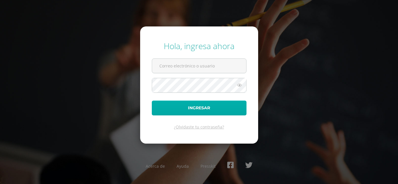
type input "[EMAIL_ADDRESS][DOMAIN_NAME]"
click at [199, 109] on button "Ingresar" at bounding box center [199, 108] width 95 height 15
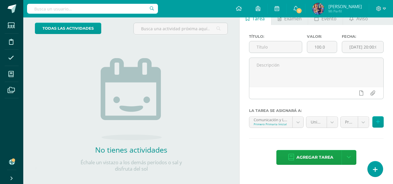
scroll to position [40, 0]
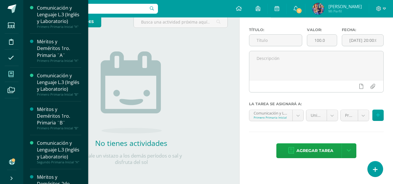
click at [6, 75] on span at bounding box center [11, 74] width 13 height 13
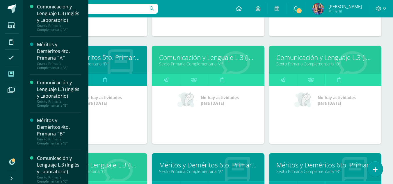
scroll to position [811, 0]
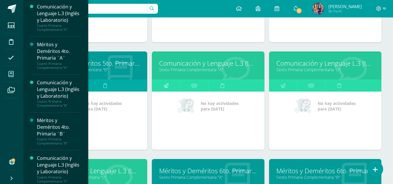
click at [169, 90] on link at bounding box center [166, 86] width 28 height 12
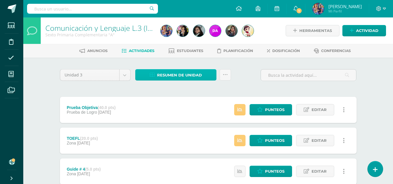
click at [169, 75] on span "Resumen de unidad" at bounding box center [179, 75] width 45 height 11
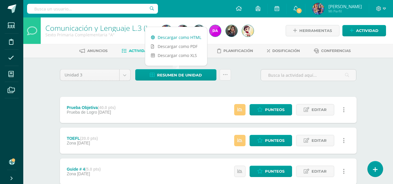
click at [175, 40] on link "Descargar como HTML" at bounding box center [176, 37] width 62 height 9
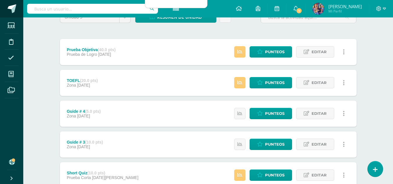
scroll to position [58, 0]
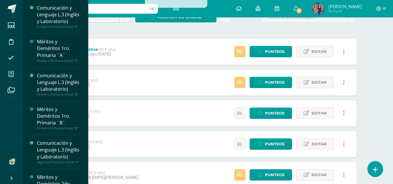
click at [17, 80] on span at bounding box center [11, 74] width 13 height 13
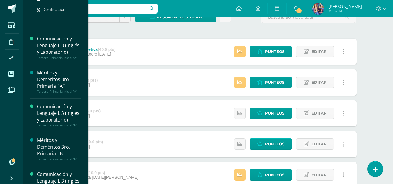
scroll to position [379, 0]
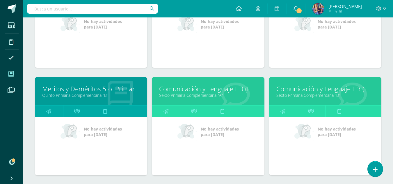
scroll to position [808, 0]
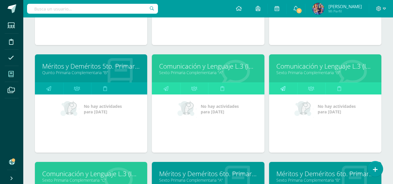
click at [291, 89] on link at bounding box center [283, 89] width 28 height 12
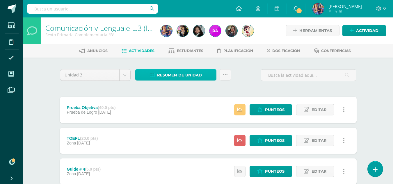
click at [157, 71] on span "Resumen de unidad" at bounding box center [179, 75] width 45 height 11
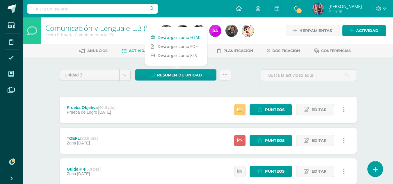
click at [179, 38] on link "Descargar como HTML" at bounding box center [176, 37] width 62 height 9
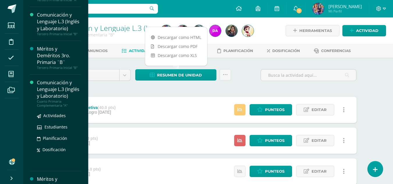
scroll to position [320, 0]
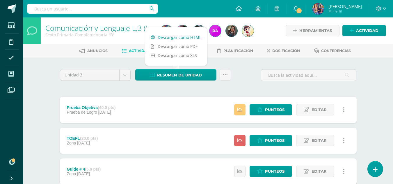
click at [192, 36] on link "Descargar como HTML" at bounding box center [176, 37] width 62 height 9
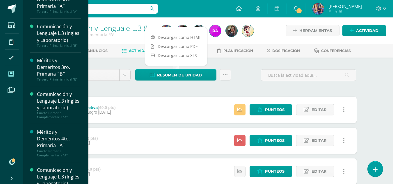
click at [5, 72] on span at bounding box center [11, 74] width 13 height 13
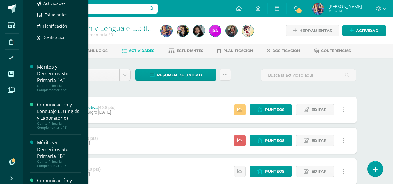
scroll to position [728, 0]
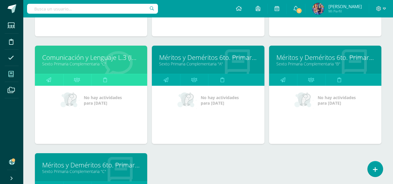
scroll to position [928, 0]
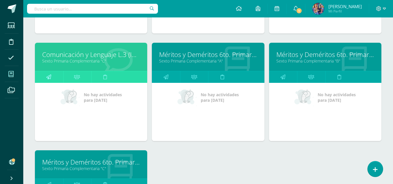
click at [47, 77] on icon at bounding box center [48, 76] width 5 height 11
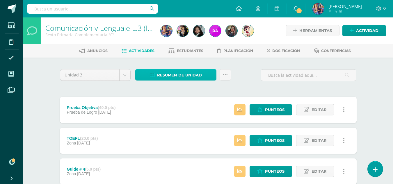
click at [195, 74] on span "Resumen de unidad" at bounding box center [179, 75] width 45 height 11
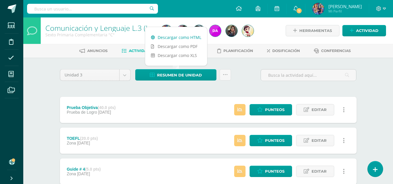
click at [186, 37] on link "Descargar como HTML" at bounding box center [176, 37] width 62 height 9
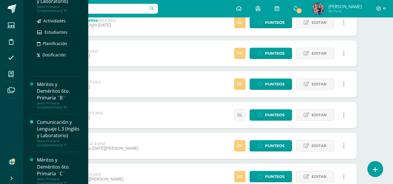
scroll to position [853, 0]
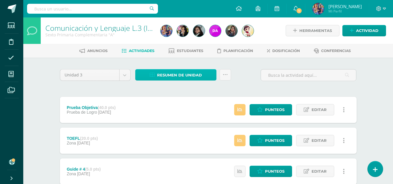
click at [175, 74] on span "Resumen de unidad" at bounding box center [179, 75] width 45 height 11
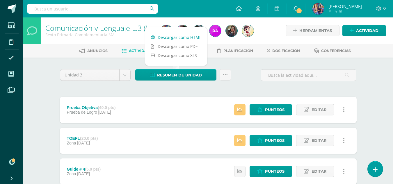
click at [174, 36] on link "Descargar como HTML" at bounding box center [176, 37] width 62 height 9
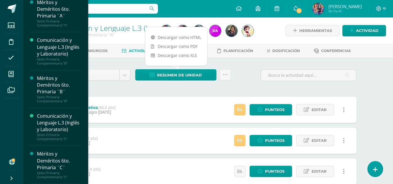
scroll to position [940, 0]
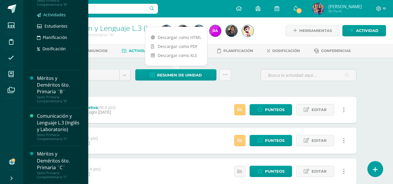
click at [53, 17] on span "Actividades" at bounding box center [54, 15] width 22 height 6
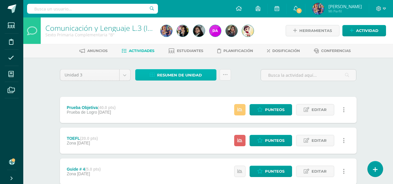
click at [179, 76] on span "Resumen de unidad" at bounding box center [179, 75] width 45 height 11
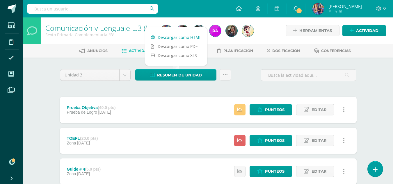
click at [162, 41] on link "Descargar como HTML" at bounding box center [176, 37] width 62 height 9
click at [386, 10] on icon at bounding box center [384, 8] width 3 height 5
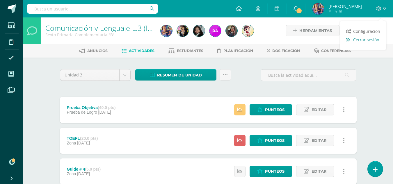
click at [366, 41] on span "Cerrar sesión" at bounding box center [367, 40] width 26 height 6
